Goal: Browse casually: Explore the website without a specific task or goal

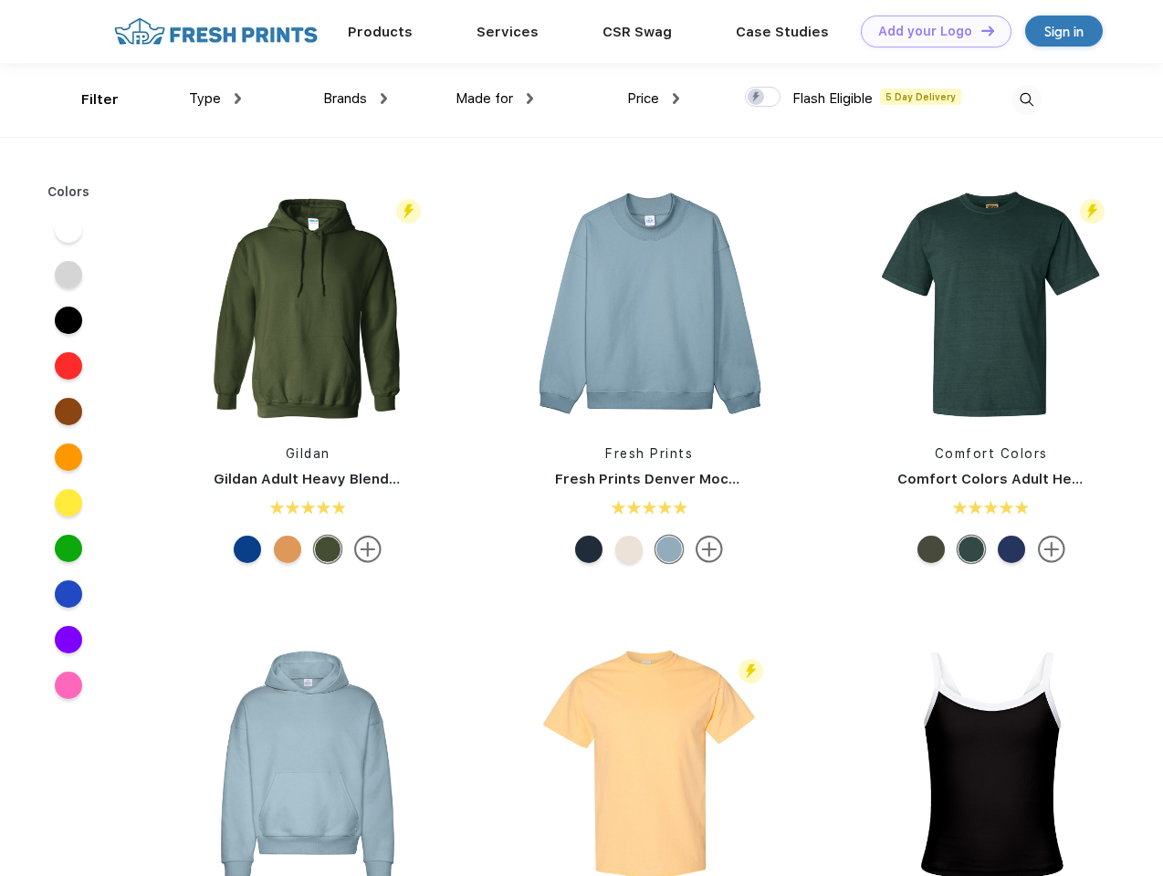
scroll to position [1, 0]
click at [929, 31] on link "Add your Logo Design Tool" at bounding box center [936, 32] width 151 height 32
click at [0, 0] on div "Design Tool" at bounding box center [0, 0] width 0 height 0
click at [979, 30] on link "Add your Logo Design Tool" at bounding box center [936, 32] width 151 height 32
click at [88, 99] on div "Filter" at bounding box center [99, 99] width 37 height 21
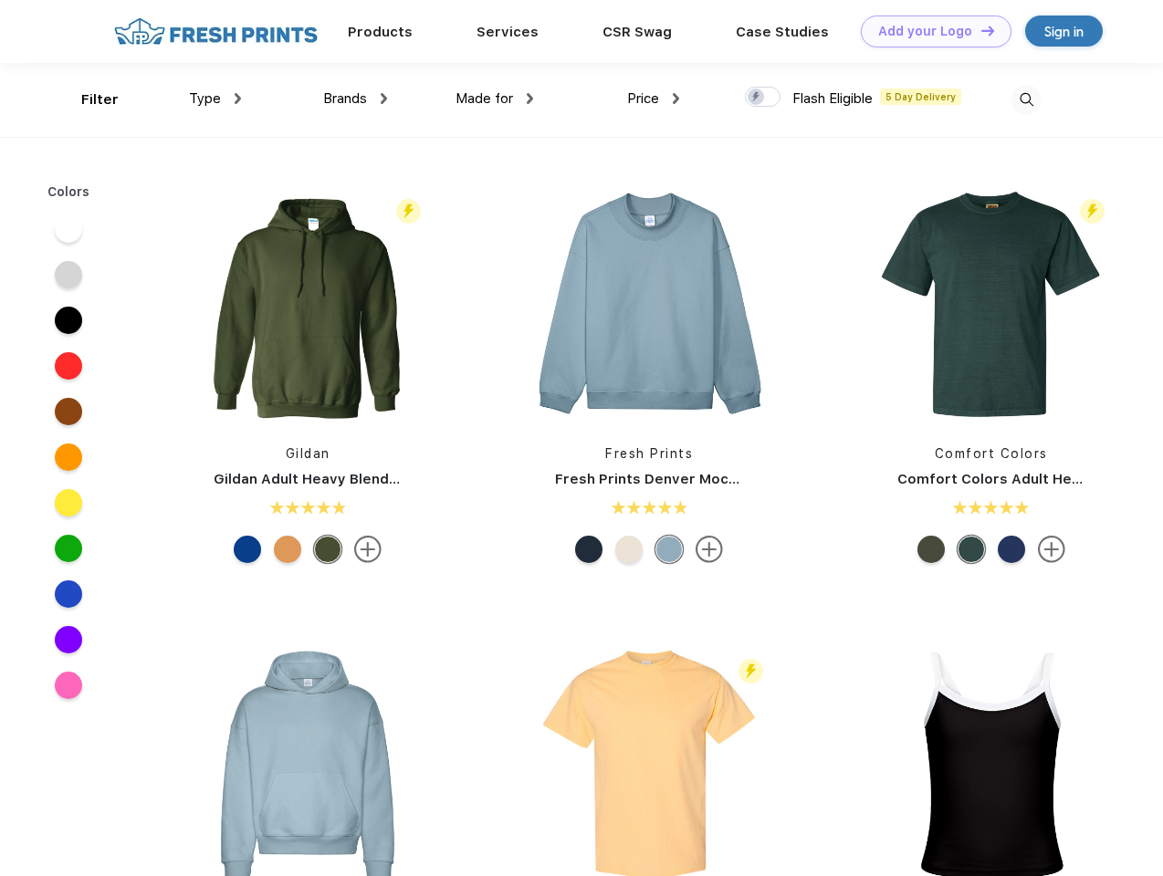
click at [215, 99] on span "Type" at bounding box center [205, 98] width 32 height 16
click at [355, 99] on span "Brands" at bounding box center [345, 98] width 44 height 16
click at [495, 99] on span "Made for" at bounding box center [483, 98] width 57 height 16
click at [653, 99] on span "Price" at bounding box center [643, 98] width 32 height 16
click at [763, 98] on div at bounding box center [763, 97] width 36 height 20
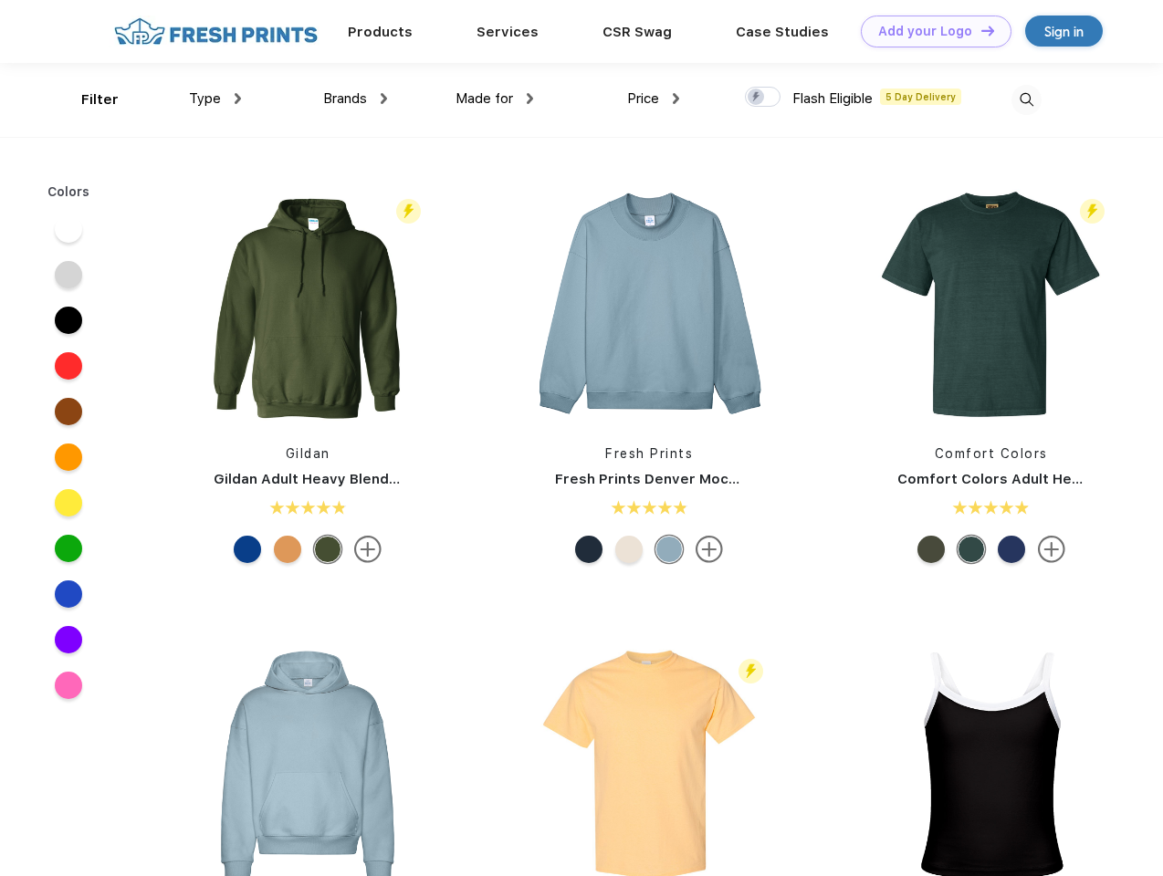
click at [756, 98] on input "checkbox" at bounding box center [751, 92] width 12 height 12
click at [1026, 99] on img at bounding box center [1026, 100] width 30 height 30
